Goal: Task Accomplishment & Management: Complete application form

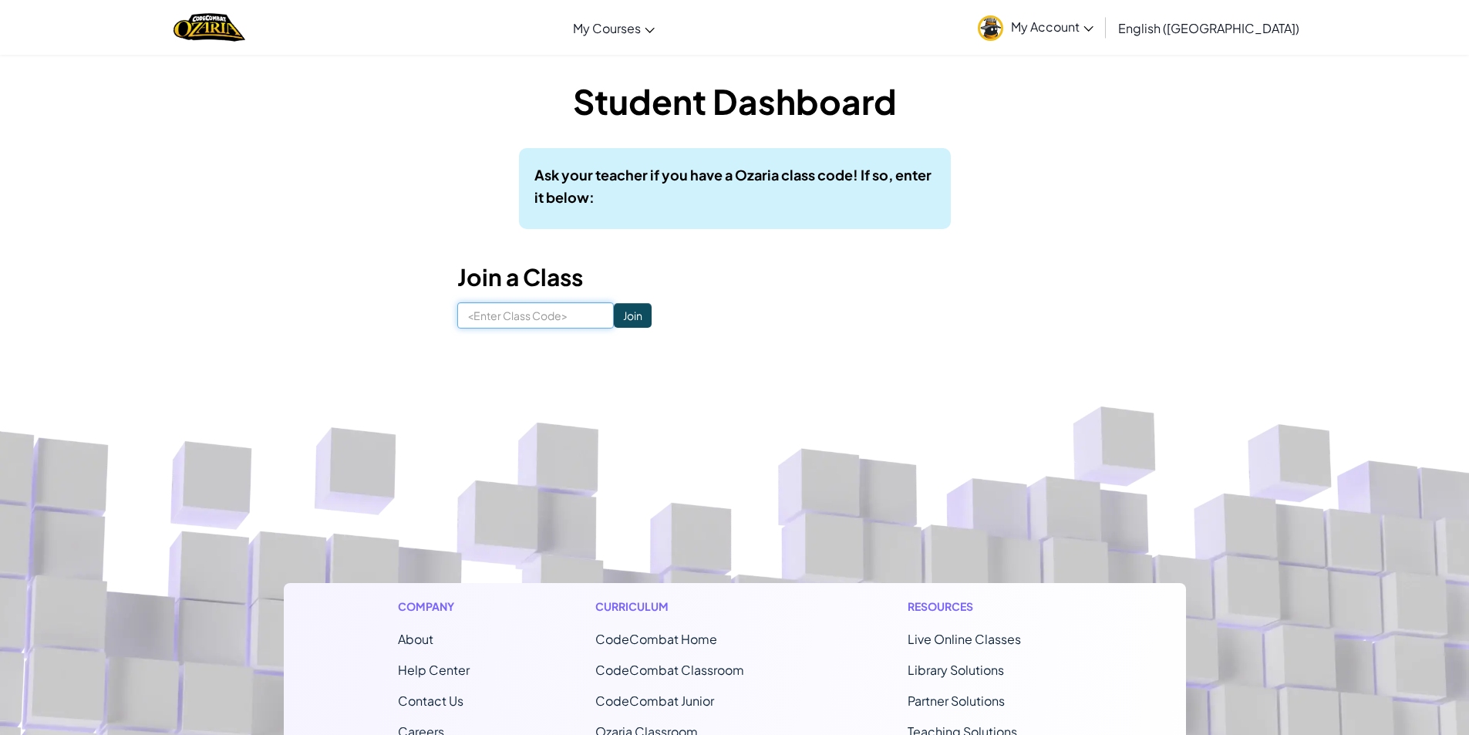
click at [544, 315] on input at bounding box center [535, 315] width 157 height 26
type input "NIghtFunLagre"
click input "Join" at bounding box center [633, 315] width 38 height 25
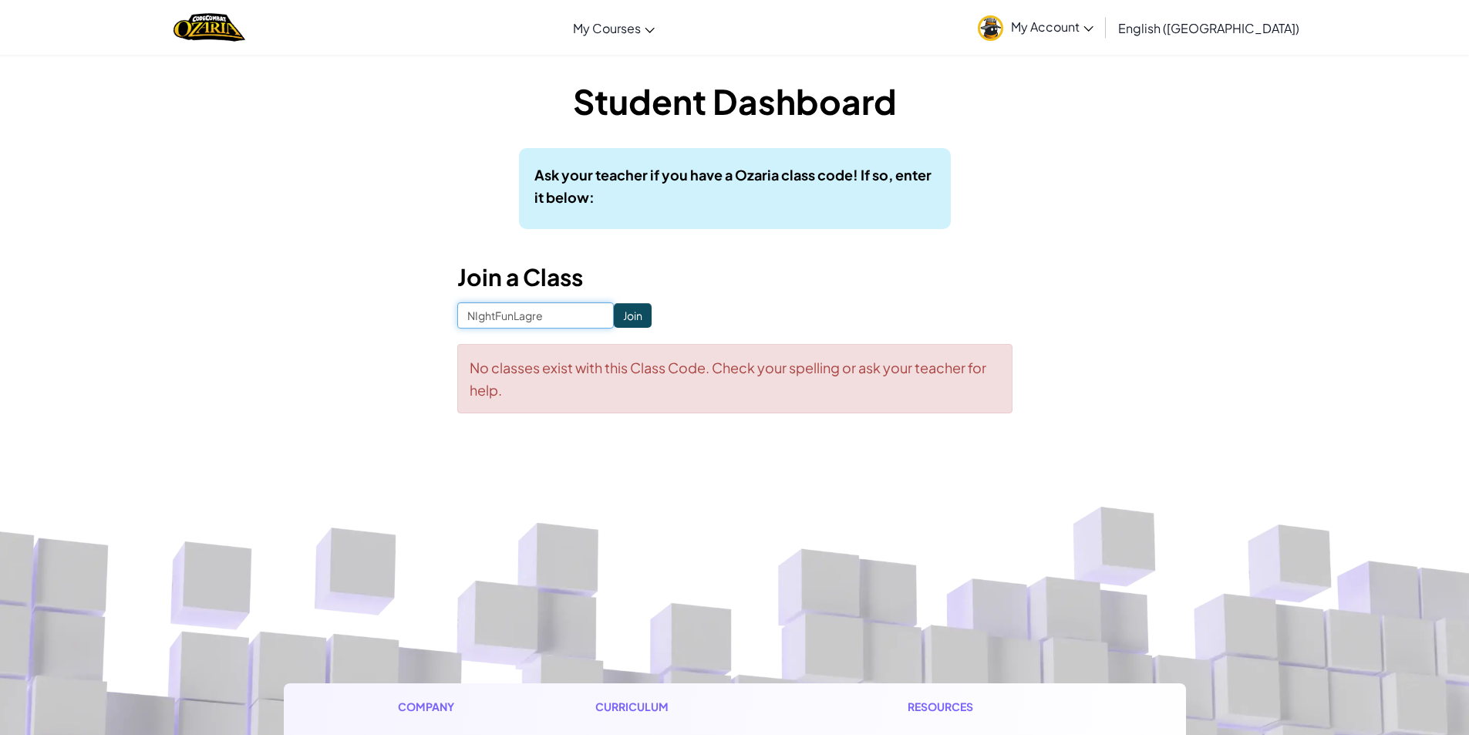
click at [517, 308] on input "NIghtFunLagre" at bounding box center [535, 315] width 157 height 26
click at [500, 318] on input "NIghtFunlagre" at bounding box center [535, 315] width 157 height 26
click at [477, 312] on input "NIghtfunlagre" at bounding box center [535, 315] width 157 height 26
type input "nightfunlagre"
click at [614, 318] on input "Join" at bounding box center [633, 315] width 38 height 25
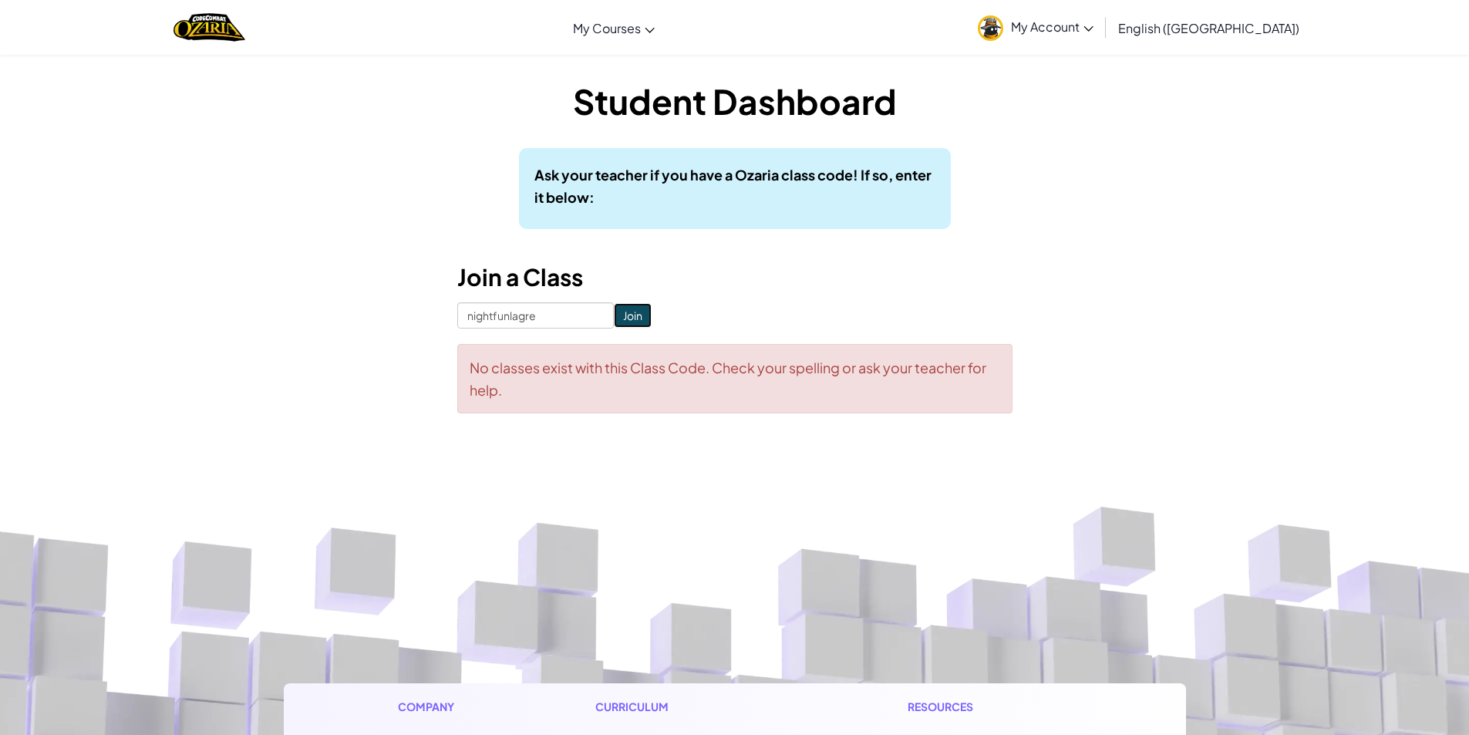
click at [614, 318] on input "Join" at bounding box center [633, 315] width 38 height 25
click at [531, 305] on input "nightfunlagre" at bounding box center [535, 315] width 157 height 26
drag, startPoint x: 564, startPoint y: 305, endPoint x: 443, endPoint y: 291, distance: 121.2
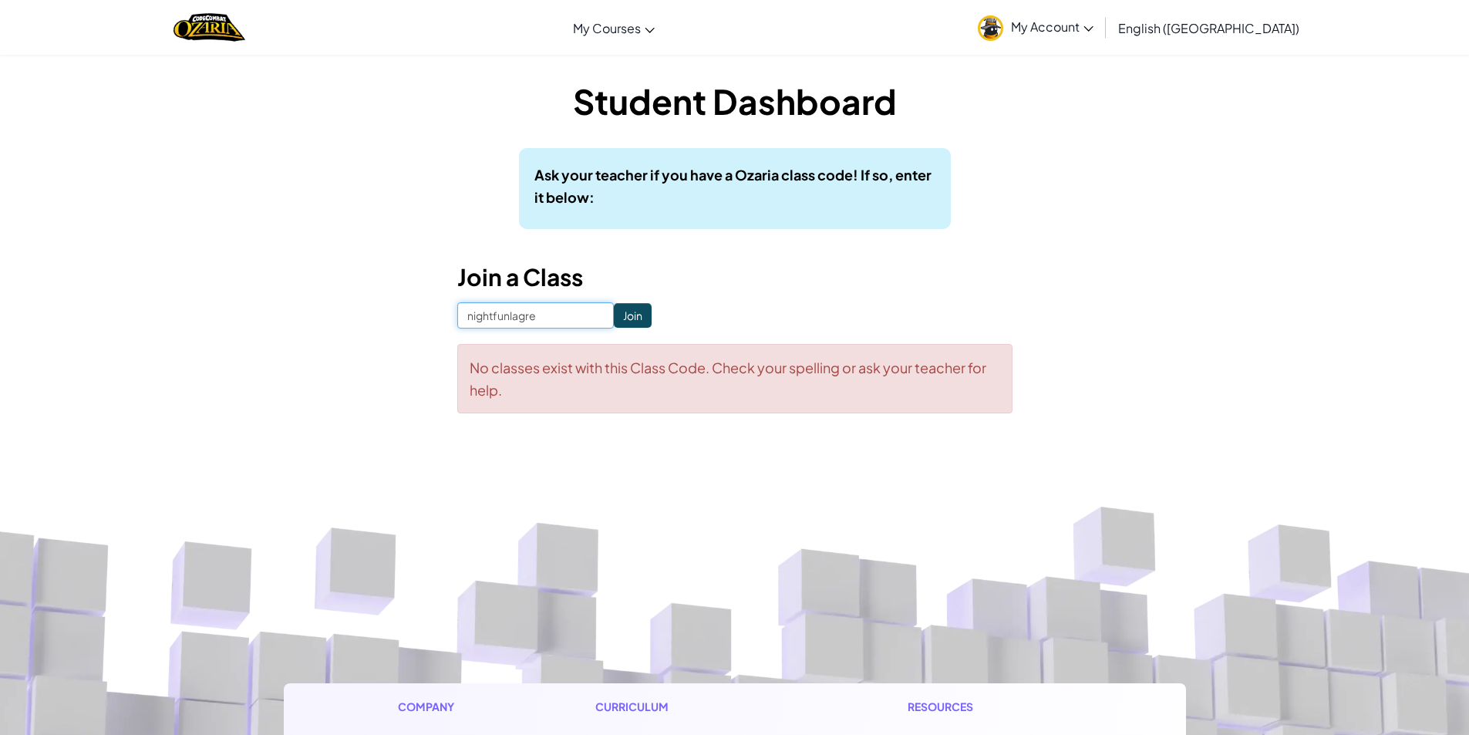
click at [443, 291] on div "Student Dashboard Ask your teacher if you have a Ozaria class code! If so, ente…" at bounding box center [735, 253] width 902 height 352
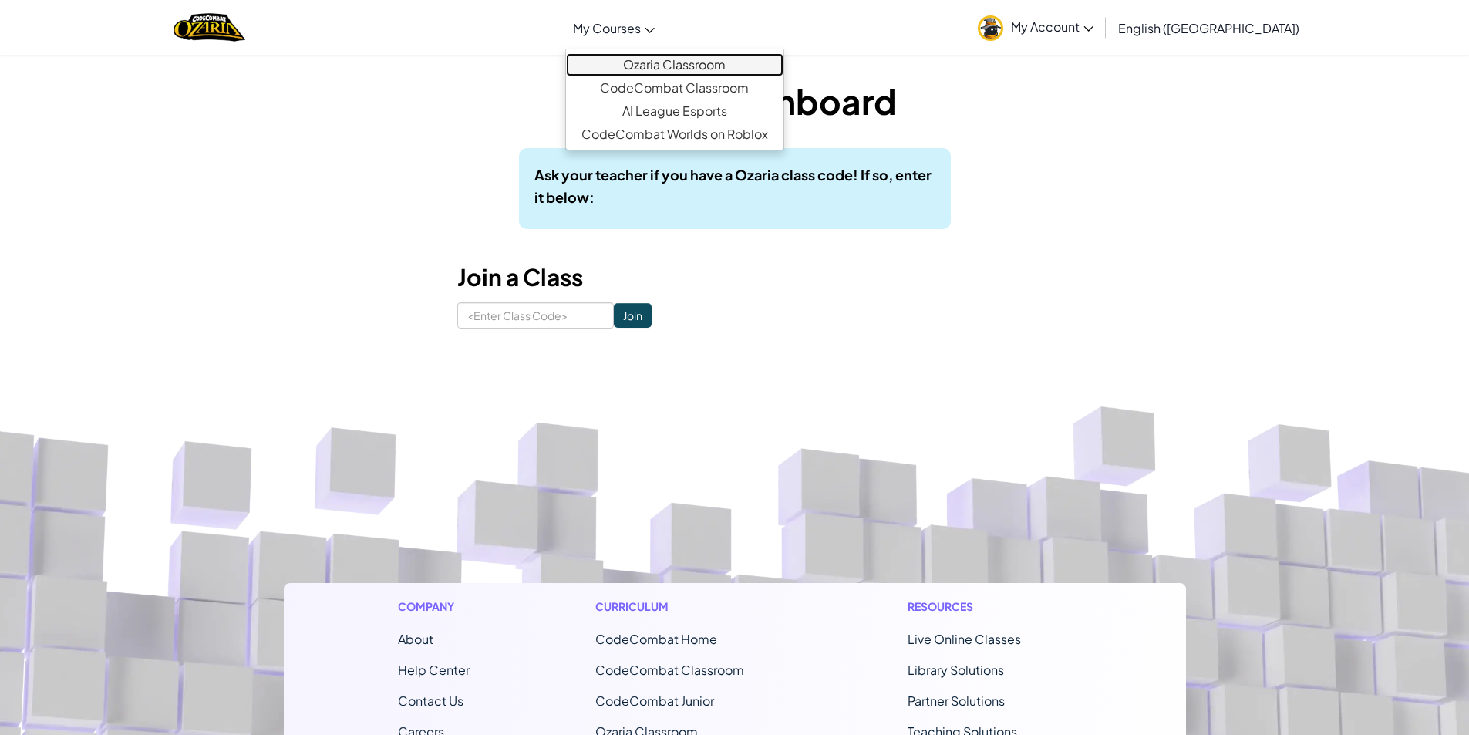
click at [661, 56] on link "Ozaria Classroom" at bounding box center [674, 64] width 217 height 23
click at [722, 64] on link "Ozaria Classroom" at bounding box center [674, 64] width 217 height 23
click at [668, 58] on link "Ozaria Classroom" at bounding box center [674, 64] width 217 height 23
click at [669, 58] on link "Ozaria Classroom" at bounding box center [674, 64] width 217 height 23
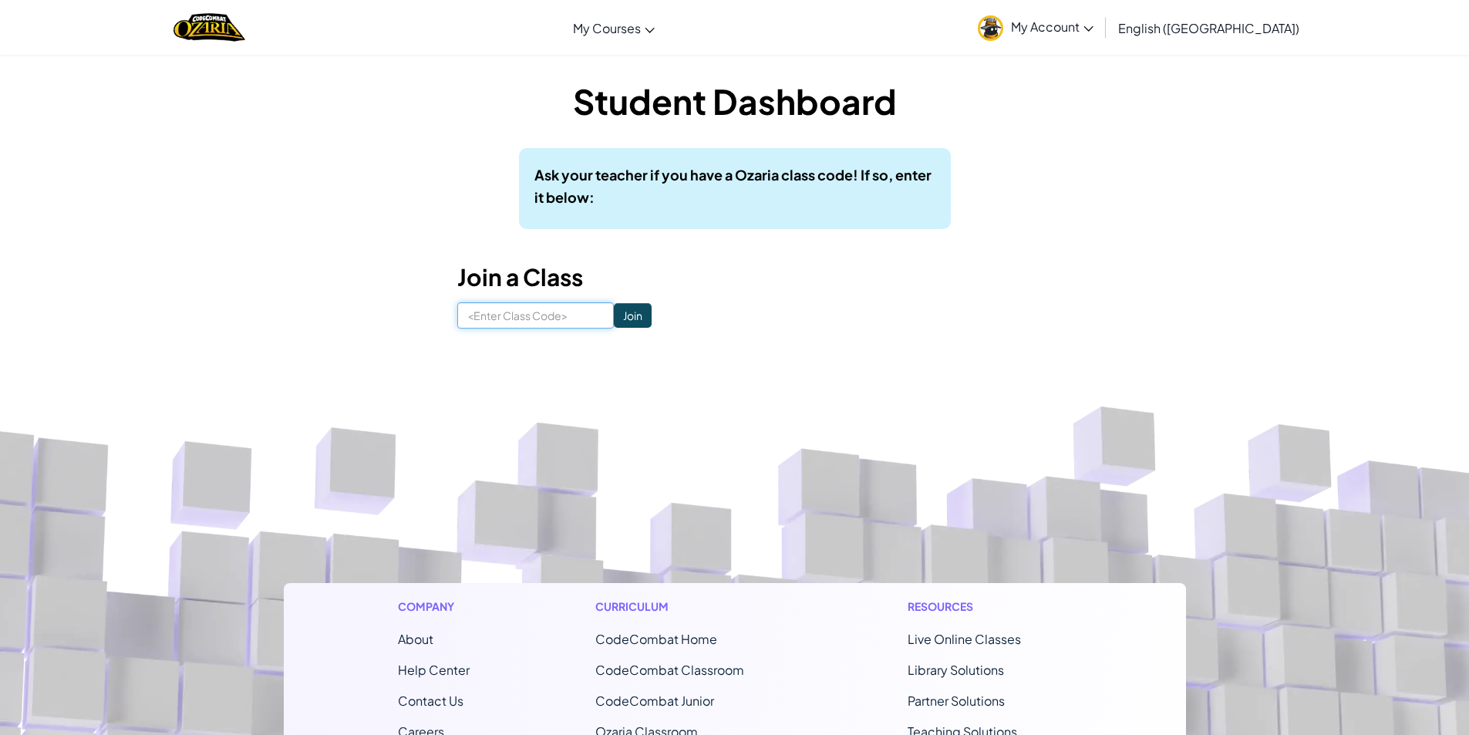
click at [480, 321] on input at bounding box center [535, 315] width 157 height 26
